Goal: Task Accomplishment & Management: Manage account settings

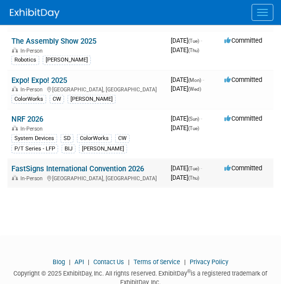
scroll to position [62, 0]
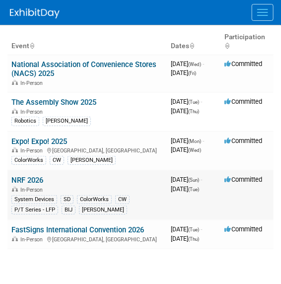
click at [20, 179] on link "NRF 2026" at bounding box center [27, 180] width 32 height 9
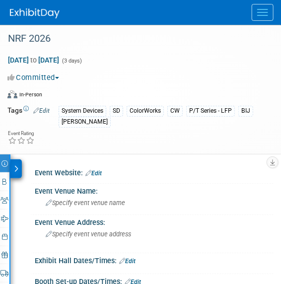
click at [102, 171] on link "Edit" at bounding box center [93, 173] width 16 height 7
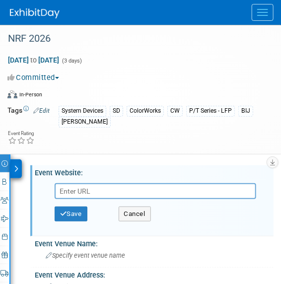
click at [33, 16] on img at bounding box center [35, 13] width 50 height 10
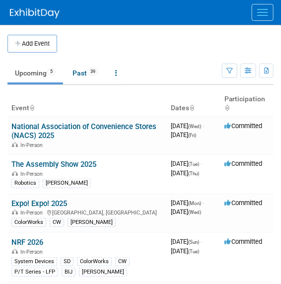
click at [31, 44] on button "Add Event" at bounding box center [32, 44] width 50 height 18
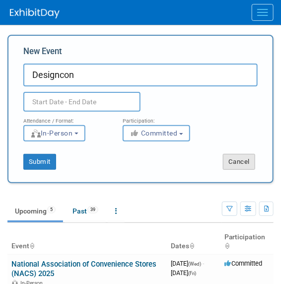
type input "Designcon"
click at [235, 163] on button "Cancel" at bounding box center [239, 162] width 32 height 16
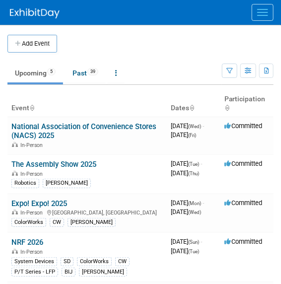
click at [268, 9] on button "Menu" at bounding box center [263, 12] width 22 height 17
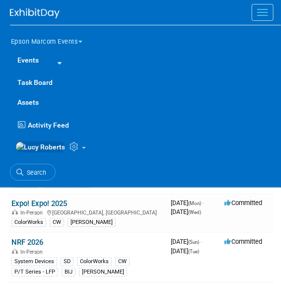
click at [80, 39] on button "Epson Marcom Events" at bounding box center [52, 39] width 85 height 21
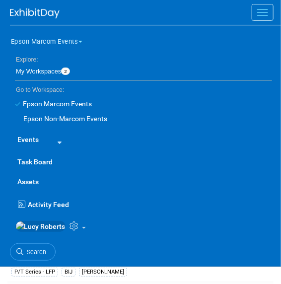
click at [89, 119] on link "Epson Non-Marcom Events" at bounding box center [141, 118] width 262 height 15
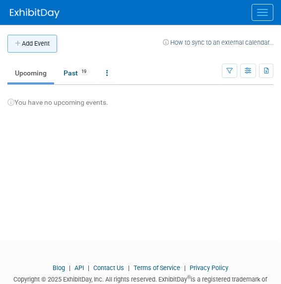
click at [38, 40] on button "Add Event" at bounding box center [32, 44] width 50 height 18
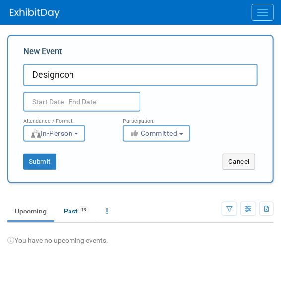
type input "Designcon"
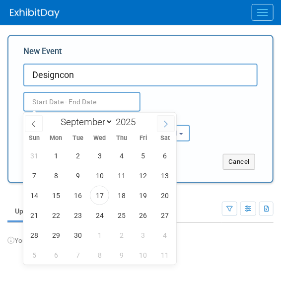
click at [162, 124] on icon at bounding box center [165, 124] width 7 height 7
click at [163, 124] on icon at bounding box center [165, 124] width 7 height 7
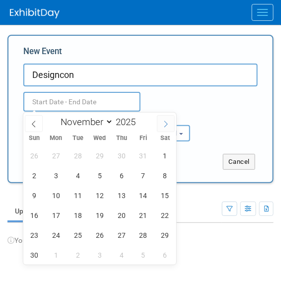
click at [164, 124] on icon at bounding box center [165, 124] width 7 height 7
select select "11"
click at [164, 124] on icon at bounding box center [165, 124] width 7 height 7
type input "2026"
click at [164, 124] on icon at bounding box center [165, 124] width 7 height 7
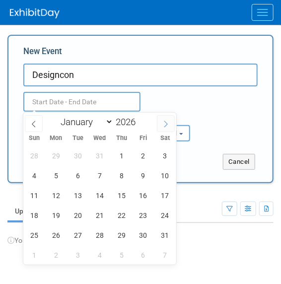
select select "1"
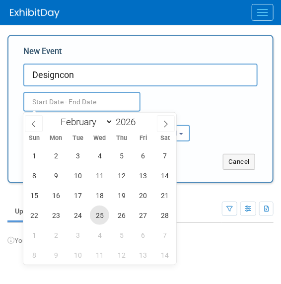
click at [98, 216] on span "25" at bounding box center [99, 214] width 19 height 19
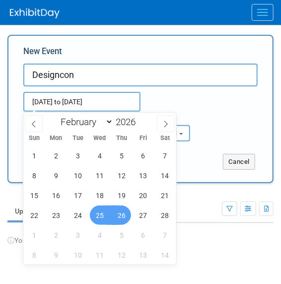
click at [123, 215] on span "26" at bounding box center [121, 214] width 19 height 19
type input "Feb 25, 2026 to Feb 26, 2026"
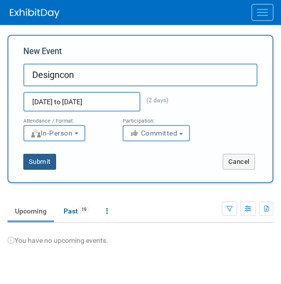
click at [35, 164] on button "Submit" at bounding box center [39, 162] width 33 height 16
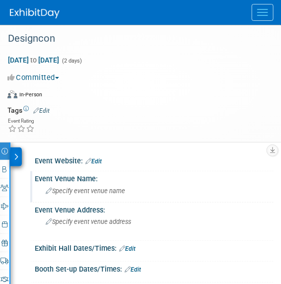
click at [87, 192] on span "Specify event venue name" at bounding box center [85, 190] width 79 height 7
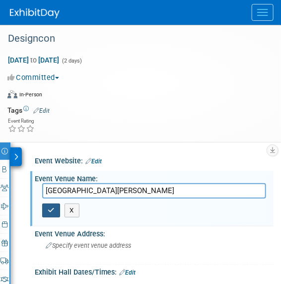
type input "Santa Clara Convention Center"
click at [50, 212] on icon "button" at bounding box center [51, 210] width 7 height 6
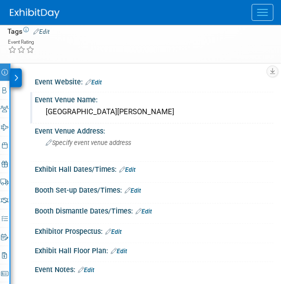
scroll to position [90, 0]
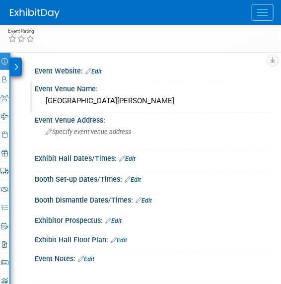
click at [121, 239] on link "Edit" at bounding box center [119, 240] width 16 height 7
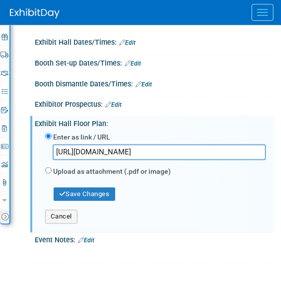
scroll to position [225, 0]
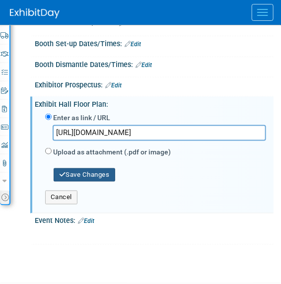
type input "https://dcon26.mapyourshow.com/8_0/exhview/index.cfm"
click at [96, 174] on button "Save Changes" at bounding box center [85, 175] width 62 height 14
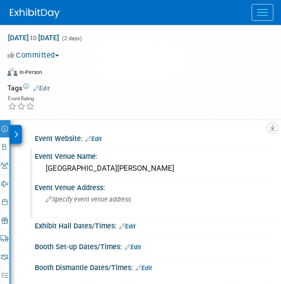
scroll to position [0, 0]
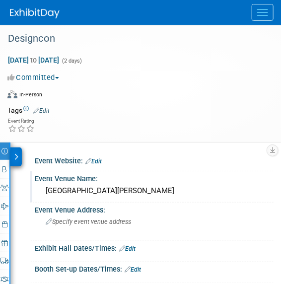
click at [36, 14] on img at bounding box center [35, 13] width 50 height 10
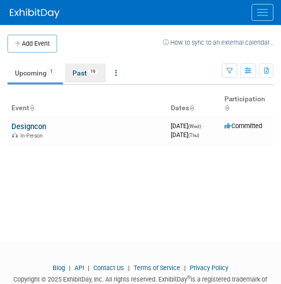
click at [79, 66] on link "Past 19" at bounding box center [85, 73] width 41 height 19
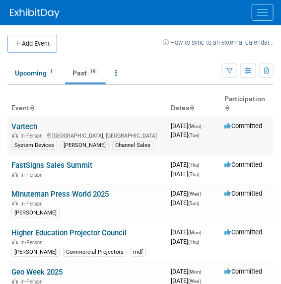
click at [52, 132] on div "In-Person Nassau, The Bahamas" at bounding box center [87, 135] width 152 height 8
click at [28, 124] on link "Vartech" at bounding box center [24, 126] width 26 height 9
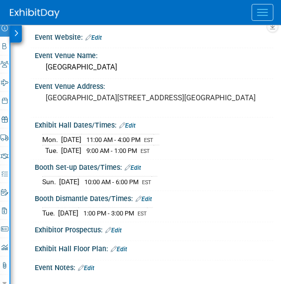
scroll to position [135, 0]
click at [15, 30] on icon at bounding box center [16, 33] width 4 height 7
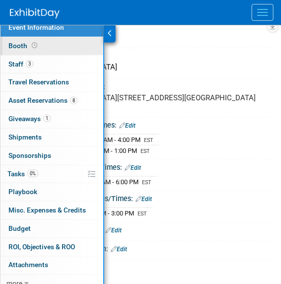
click at [35, 44] on icon at bounding box center [34, 45] width 5 height 5
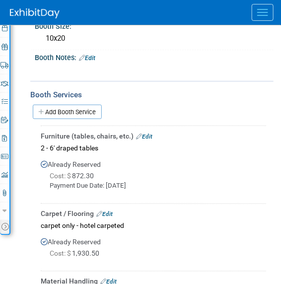
scroll to position [270, 0]
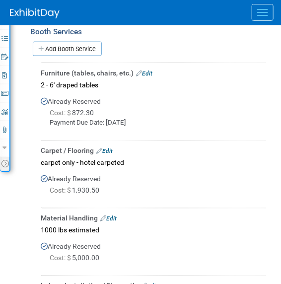
click at [152, 71] on link "Edit" at bounding box center [144, 73] width 16 height 7
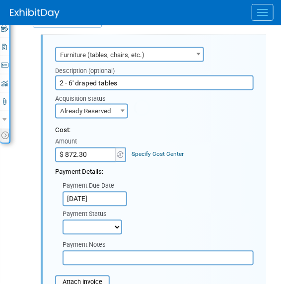
scroll to position [0, 0]
click at [97, 151] on input "$ 872.30" at bounding box center [86, 154] width 62 height 15
type input "$ 440.40"
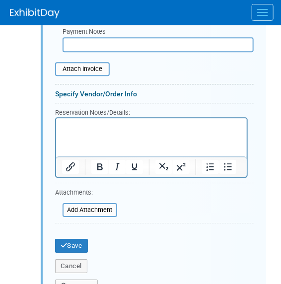
scroll to position [524, 0]
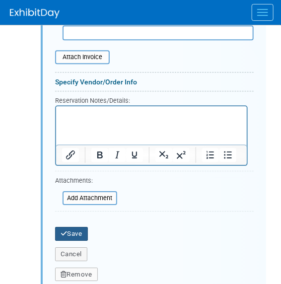
click at [78, 232] on button "Save" at bounding box center [71, 234] width 33 height 14
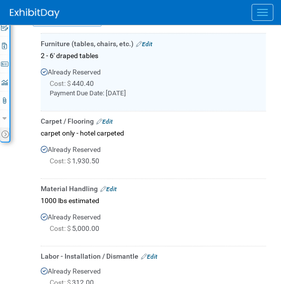
scroll to position [299, 0]
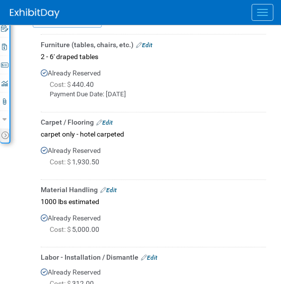
click at [118, 186] on div "Material Handling Edit" at bounding box center [153, 190] width 225 height 10
click at [113, 189] on link "Edit" at bounding box center [108, 190] width 16 height 7
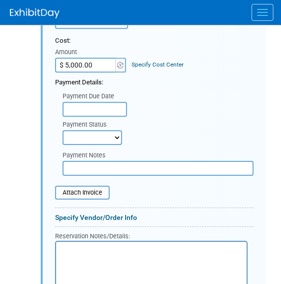
scroll to position [444, 0]
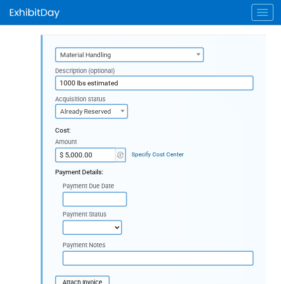
click at [104, 154] on input "$ 5,000.00" at bounding box center [86, 154] width 62 height 15
type input "$ 1,104.00"
click at [129, 82] on input "1000 lbs estimated" at bounding box center [154, 82] width 199 height 15
type input "1"
type input "400 lbs"
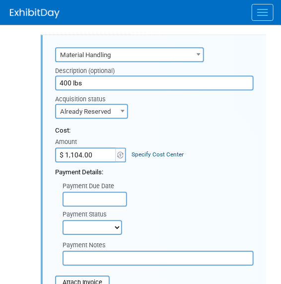
click at [178, 209] on div "Payment Due Date Payment Status Not Paid Yet Partially Paid Paid in Full Next P…" at bounding box center [154, 206] width 213 height 58
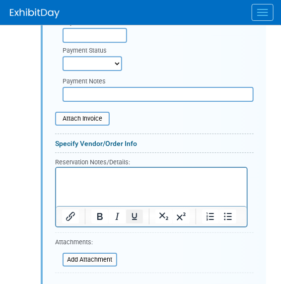
scroll to position [624, 0]
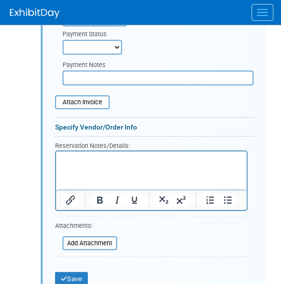
click at [99, 164] on html at bounding box center [151, 157] width 191 height 13
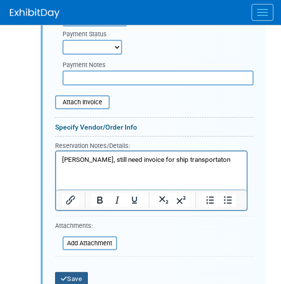
click at [74, 273] on button "Save" at bounding box center [71, 279] width 33 height 14
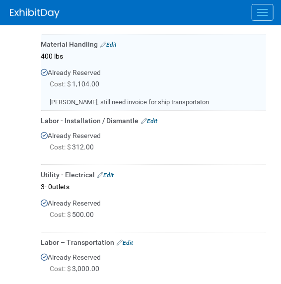
scroll to position [444, 0]
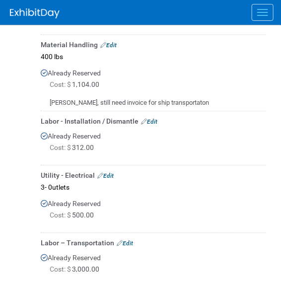
click at [106, 172] on link "Edit" at bounding box center [105, 175] width 16 height 7
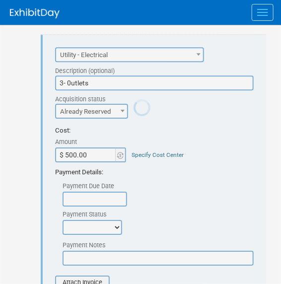
scroll to position [0, 0]
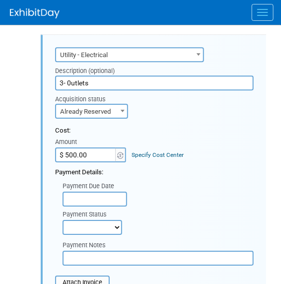
click at [96, 155] on input "$ 500.00" at bounding box center [86, 154] width 62 height 15
type input "$ 137.50"
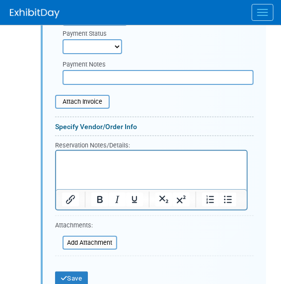
scroll to position [846, 0]
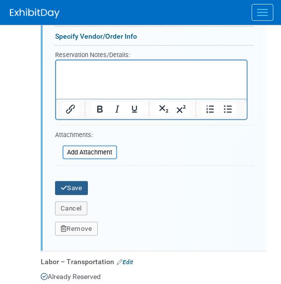
click at [71, 183] on button "Save" at bounding box center [71, 188] width 33 height 14
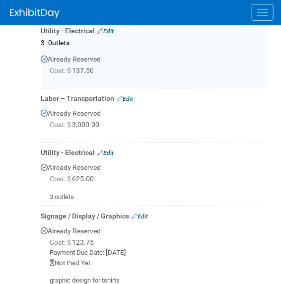
scroll to position [575, 0]
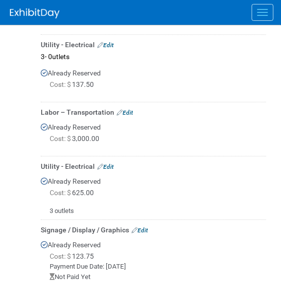
click at [109, 163] on link "Edit" at bounding box center [105, 166] width 16 height 7
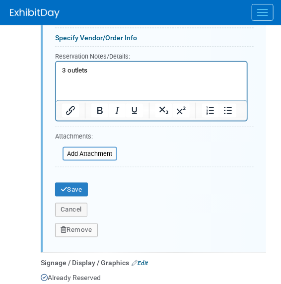
scroll to position [967, 0]
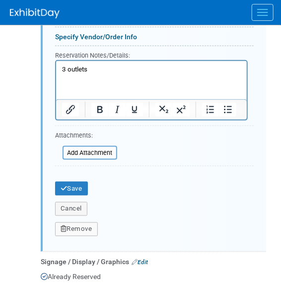
click at [82, 222] on button "Remove" at bounding box center [76, 229] width 43 height 14
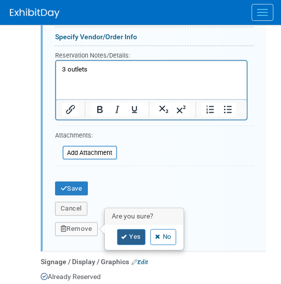
click at [126, 235] on link "Yes" at bounding box center [131, 237] width 29 height 16
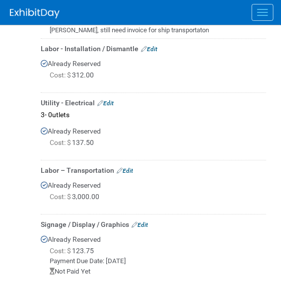
scroll to position [508, 0]
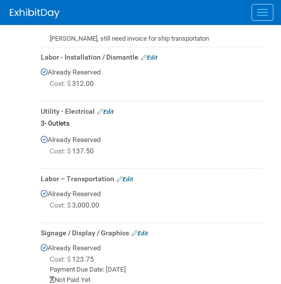
drag, startPoint x: 69, startPoint y: 55, endPoint x: 252, endPoint y: 42, distance: 183.1
click at [252, 42] on td "Material Handling Edit 400 lbs Already Reserved Cost: $ 1,104.00" at bounding box center [153, 8] width 225 height 76
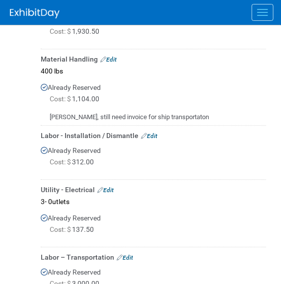
scroll to position [418, 0]
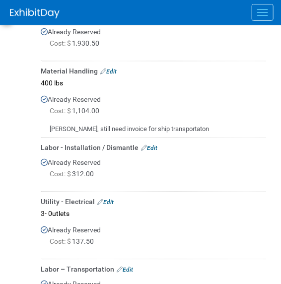
click at [155, 144] on link "Edit" at bounding box center [149, 147] width 16 height 7
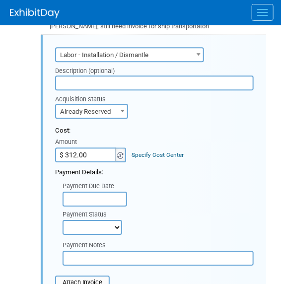
scroll to position [0, 0]
click at [105, 151] on input "$ 312.00" at bounding box center [86, 154] width 62 height 15
type input "$ 351.00"
click at [156, 193] on div "Payment Due Date Payment Status Not Paid Yet Partially Paid Paid in Full Next P…" at bounding box center [154, 206] width 213 height 58
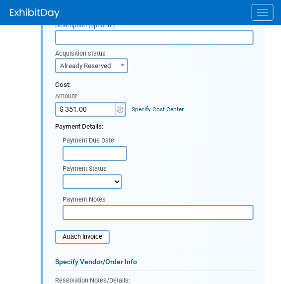
scroll to position [566, 0]
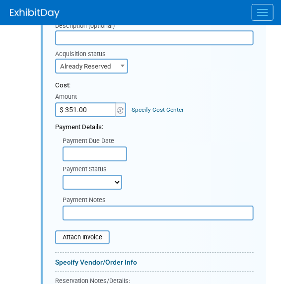
click at [104, 65] on span "Already Reserved" at bounding box center [91, 67] width 71 height 14
click at [185, 196] on div "Payment Notes" at bounding box center [158, 201] width 191 height 10
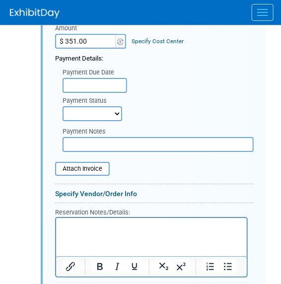
scroll to position [746, 0]
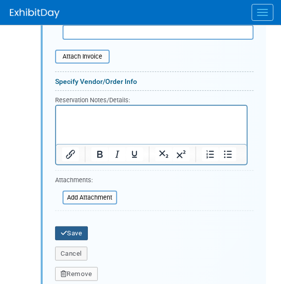
click at [69, 228] on button "Save" at bounding box center [71, 233] width 33 height 14
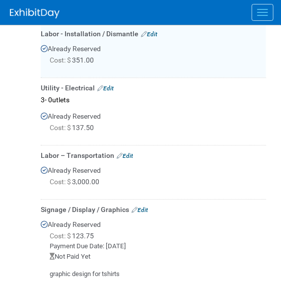
scroll to position [521, 0]
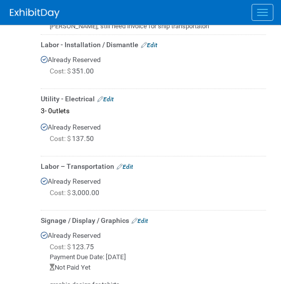
click at [110, 99] on link "Edit" at bounding box center [105, 99] width 16 height 7
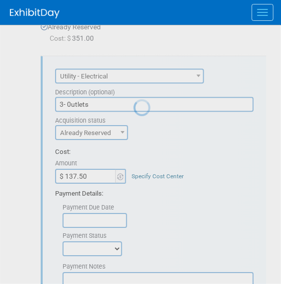
scroll to position [575, 0]
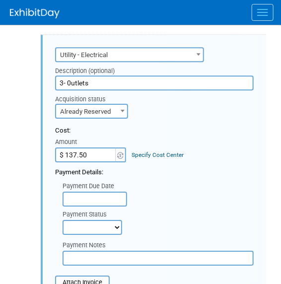
click at [65, 80] on input "3- 0utlets" at bounding box center [154, 82] width 199 height 15
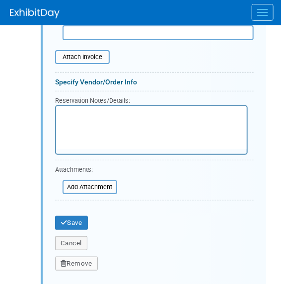
scroll to position [801, 0]
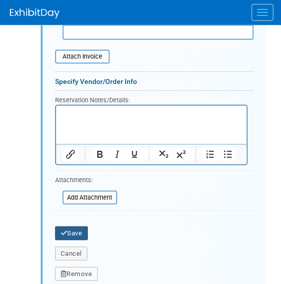
type input "1 0utlets"
click at [67, 226] on button "Save" at bounding box center [71, 233] width 33 height 14
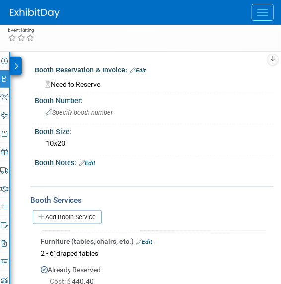
scroll to position [12, 0]
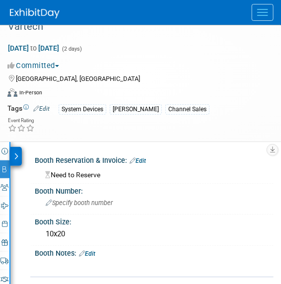
click at [16, 153] on icon at bounding box center [16, 156] width 4 height 7
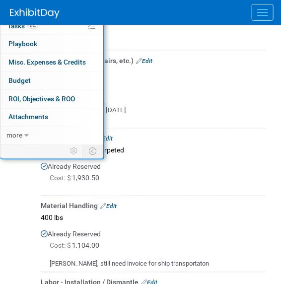
scroll to position [238, 0]
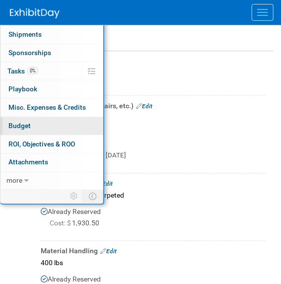
click at [20, 122] on span "Budget" at bounding box center [19, 126] width 22 height 8
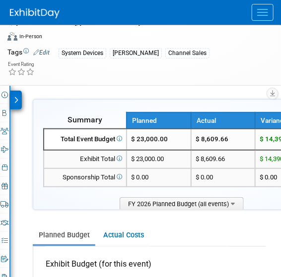
scroll to position [68, 129]
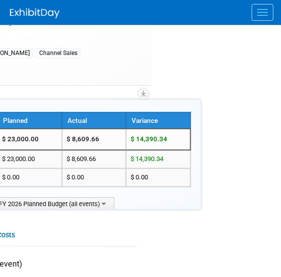
click at [136, 93] on div "Event Website: Edit Event Venue Name: [GEOGRAPHIC_DATA] Event Venue Address: [G…" at bounding box center [12, 92] width 263 height 13
click at [144, 94] on icon "button" at bounding box center [143, 93] width 5 height 6
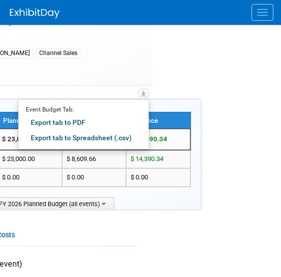
click at [83, 120] on link "Export tab to PDF" at bounding box center [84, 123] width 116 height 14
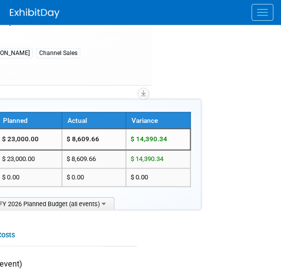
click at [127, 42] on div "Virtual In-Person Hybrid <img src="[URL][DOMAIN_NAME]" style="width: 22px; heig…" at bounding box center [5, 38] width 254 height 15
click at [63, 31] on div "Virtual In-Person Hybrid <img src="[URL][DOMAIN_NAME]" style="width: 22px; heig…" at bounding box center [5, 38] width 254 height 15
click at [152, 101] on html "Epson Non-Marcom Events Explore: My Workspaces 2 Go to Workspace: Epson Marcom …" at bounding box center [11, 70] width 281 height 277
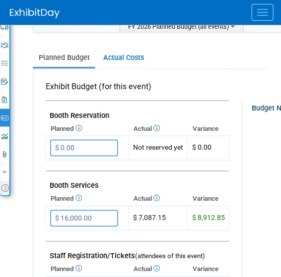
scroll to position [248, 0]
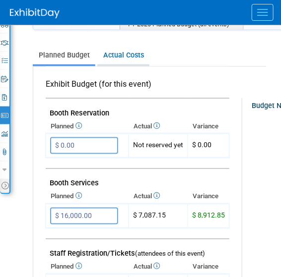
click at [122, 54] on link "Actual Costs" at bounding box center [123, 55] width 52 height 18
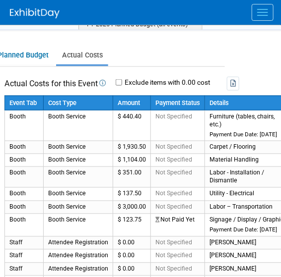
scroll to position [248, 51]
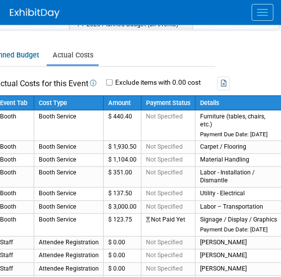
click at [117, 80] on label "Exclude items with 0.00 cost" at bounding box center [157, 82] width 88 height 7
click at [113, 80] on input "Exclude items with 0.00 cost" at bounding box center [109, 82] width 6 height 6
checkbox input "true"
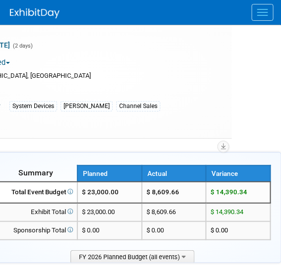
scroll to position [0, 49]
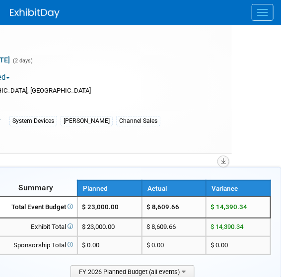
click at [223, 160] on icon "button" at bounding box center [223, 161] width 5 height 6
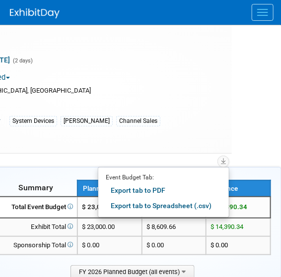
click at [136, 191] on link "Export tab to PDF" at bounding box center [164, 191] width 116 height 14
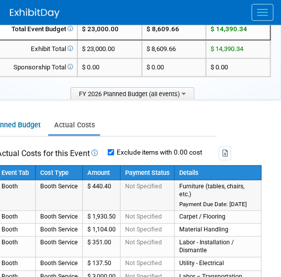
scroll to position [180, 49]
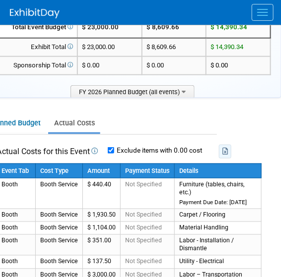
click at [226, 149] on icon "button" at bounding box center [225, 151] width 6 height 7
